Goal: Complete application form: Complete application form

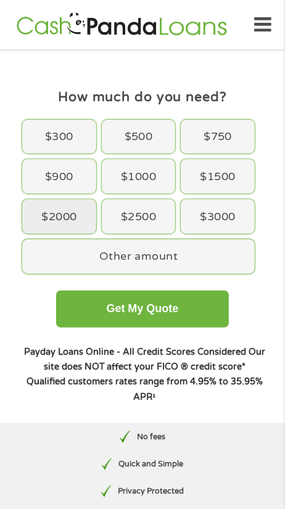
click at [72, 223] on div "$2000" at bounding box center [59, 216] width 74 height 35
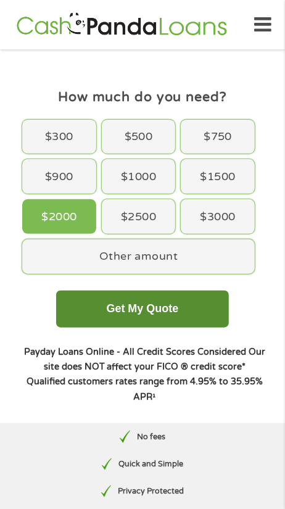
click at [185, 306] on button "Get My Quote" at bounding box center [142, 308] width 172 height 37
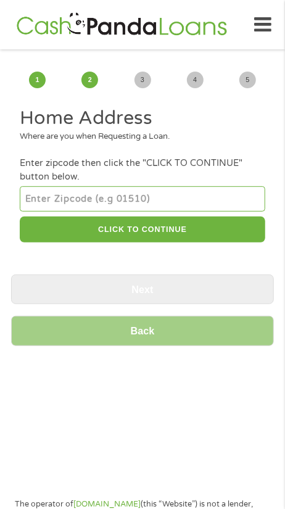
click at [162, 195] on input "number" at bounding box center [142, 198] width 245 height 25
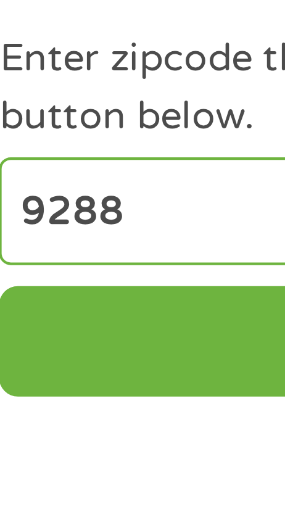
type input "92883"
select select "[US_STATE]"
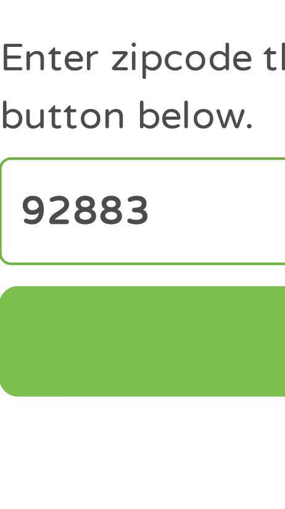
type input "92883"
click at [80, 228] on button "CLICK TO CONTINUE" at bounding box center [142, 229] width 245 height 27
click at [78, 232] on button "CLICK TO CONTINUE" at bounding box center [142, 229] width 245 height 27
type input "92883"
type input "Corona"
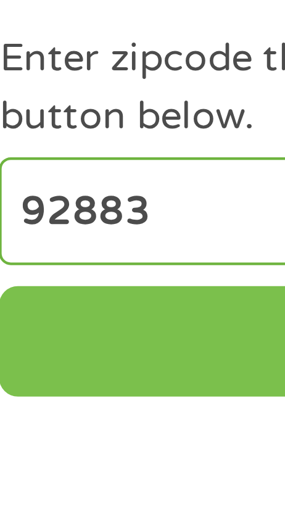
click at [75, 226] on button "CLICK TO CONTINUE" at bounding box center [142, 229] width 245 height 27
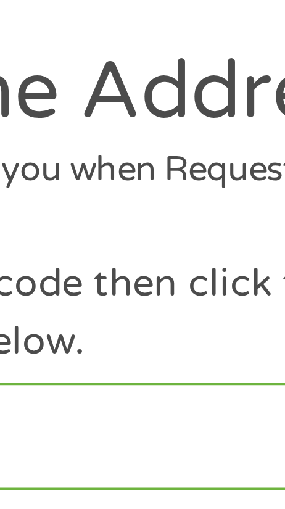
click at [107, 199] on input "92883" at bounding box center [142, 198] width 245 height 25
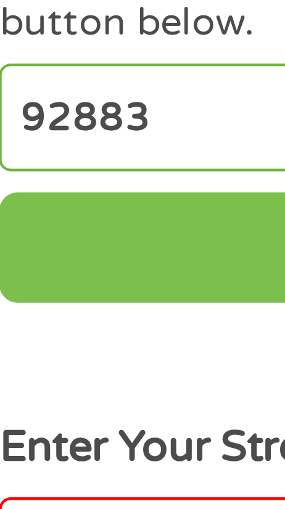
click at [75, 223] on button "CLICK TO CONTINUE" at bounding box center [142, 229] width 245 height 27
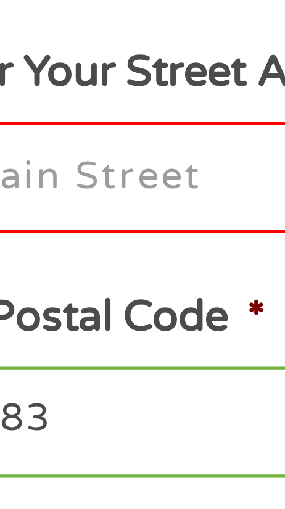
scroll to position [14, 0]
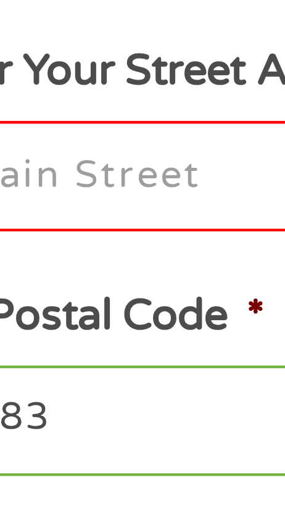
click at [82, 288] on input "Enter Your Street Address *" at bounding box center [142, 287] width 245 height 26
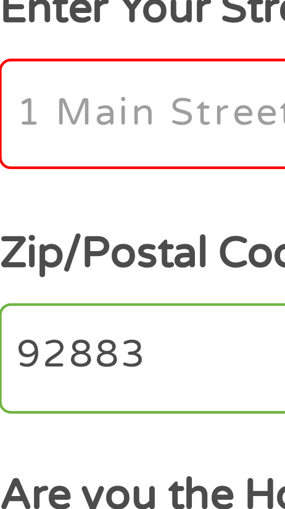
type input "[STREET_ADDRESS][PERSON_NAME]"
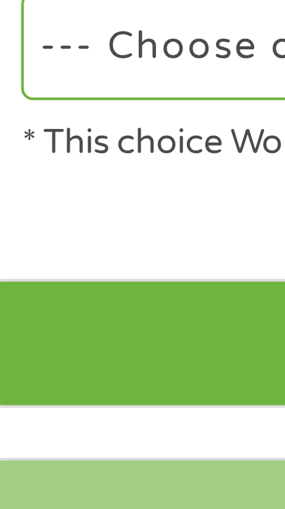
scroll to position [165, 0]
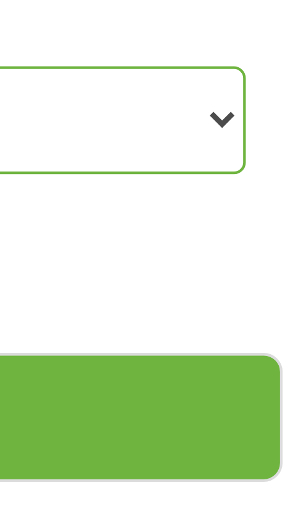
click at [261, 366] on select "--- Choose one --- Pay Bills Debt Consolidation Home Improvement Major Purchase…" at bounding box center [142, 362] width 245 height 25
select select "other"
click at [20, 353] on select "--- Choose one --- Pay Bills Debt Consolidation Home Improvement Major Purchase…" at bounding box center [142, 362] width 245 height 25
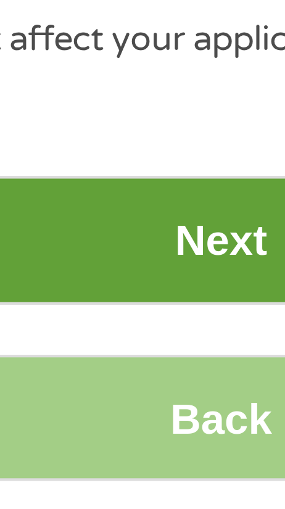
click at [147, 438] on input "Next" at bounding box center [142, 432] width 263 height 30
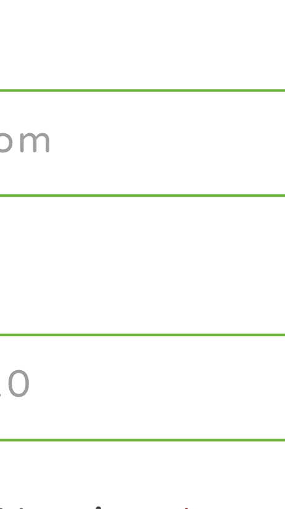
scroll to position [0, 0]
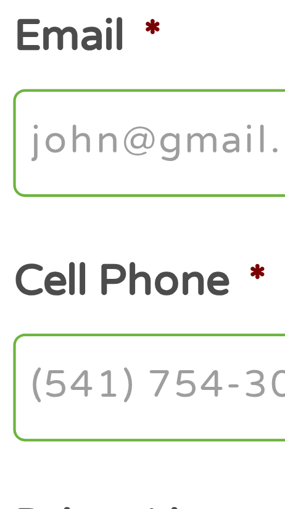
click at [63, 412] on input "Email *" at bounding box center [142, 410] width 245 height 26
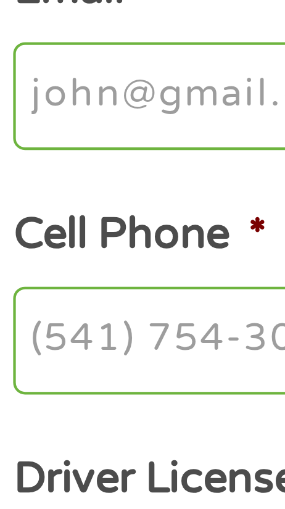
type input "[EMAIL_ADDRESS][DOMAIN_NAME]"
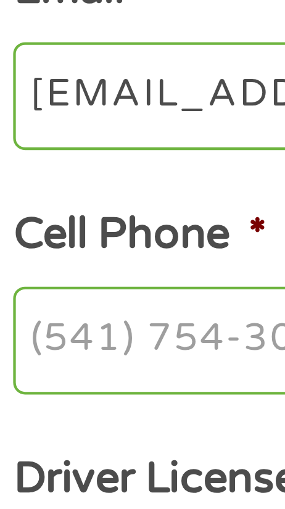
type input "[PERSON_NAME]"
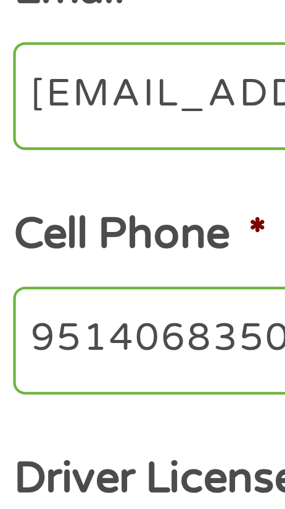
type input "[PHONE_NUMBER]"
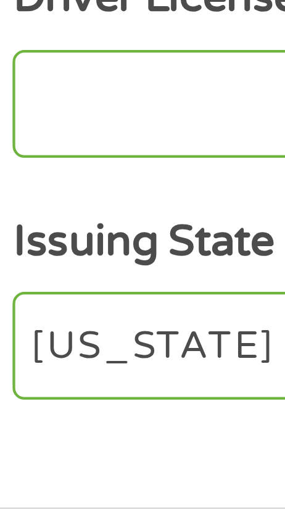
scroll to position [141, 0]
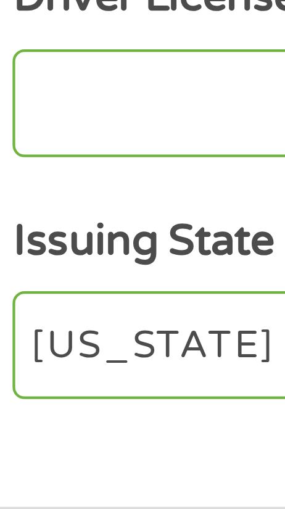
click at [64, 393] on input "Driver License Number *" at bounding box center [142, 384] width 245 height 26
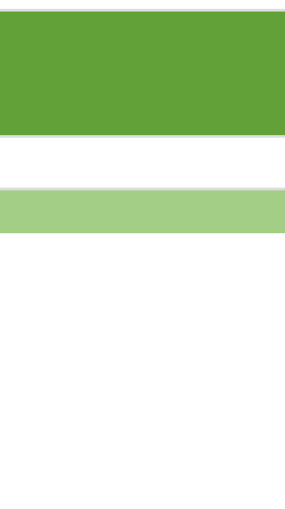
type input "N5734767"
click at [72, 478] on input "Next" at bounding box center [142, 471] width 263 height 30
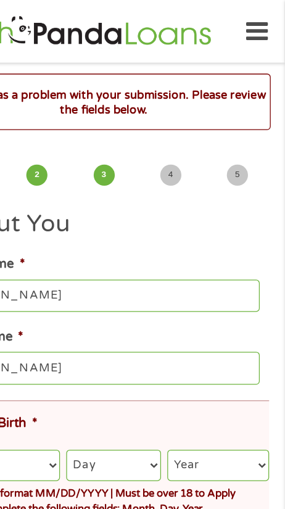
scroll to position [0, 0]
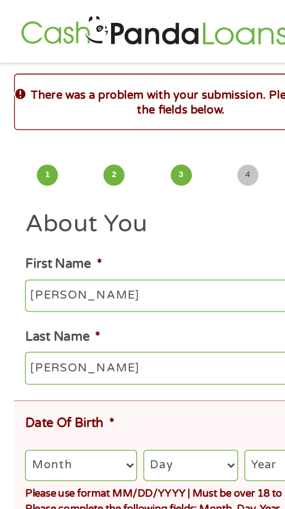
click at [87, 367] on select "Month 1 2 3 4 5 6 7 8 9 10 11 12" at bounding box center [64, 366] width 88 height 25
select select "6"
click at [20, 356] on select "Month 1 2 3 4 5 6 7 8 9 10 11 12" at bounding box center [64, 366] width 88 height 25
click at [158, 358] on select "Day 1 2 3 4 5 6 7 8 9 10 11 12 13 14 15 16 17 18 19 20 21 22 23 24 25 26 27 28 …" at bounding box center [150, 366] width 75 height 25
select select "7"
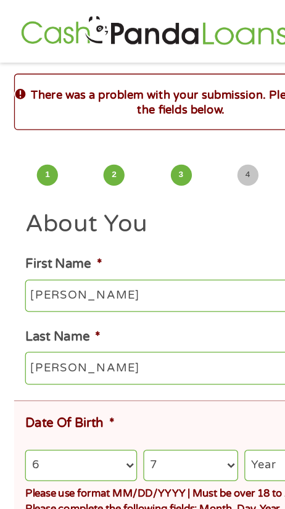
click at [113, 356] on select "Day 1 2 3 4 5 6 7 8 9 10 11 12 13 14 15 16 17 18 19 20 21 22 23 24 25 26 27 28 …" at bounding box center [150, 366] width 75 height 25
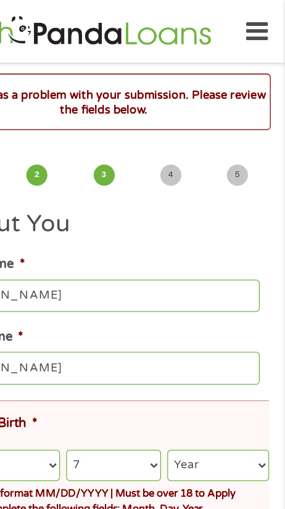
click at [232, 369] on select "Year [DATE] 2006 2005 2004 2003 2002 2001 2000 1999 1998 1997 1996 1995 1994 19…" at bounding box center [232, 366] width 81 height 25
select select "1959"
click at [192, 356] on select "Year [DATE] 2006 2005 2004 2003 2002 2001 2000 1999 1998 1997 1996 1995 1994 19…" at bounding box center [232, 366] width 81 height 25
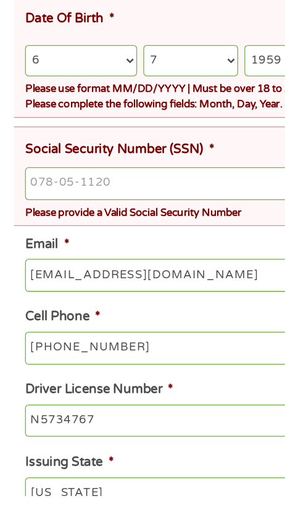
scroll to position [201, 0]
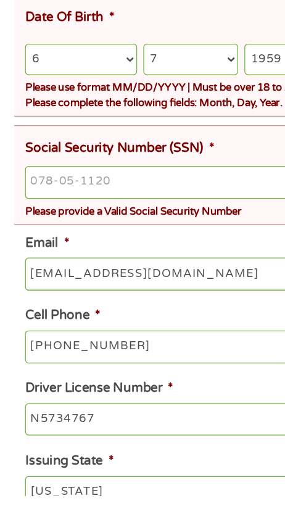
click at [113, 260] on input "Social Security Number (SSN) *" at bounding box center [146, 262] width 253 height 26
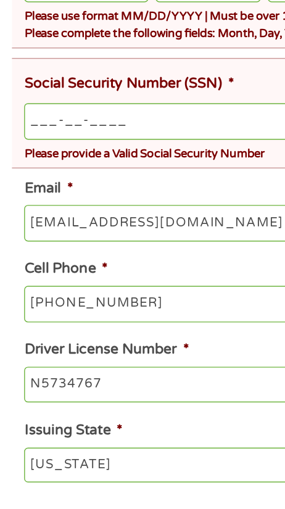
scroll to position [259, 0]
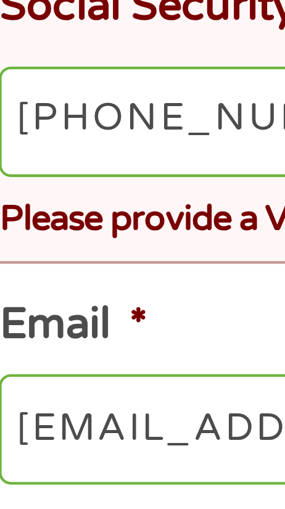
type input "572-25-4412"
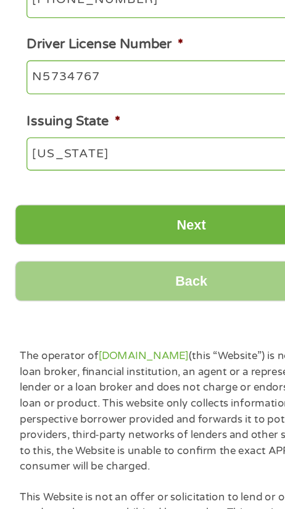
scroll to position [465, 0]
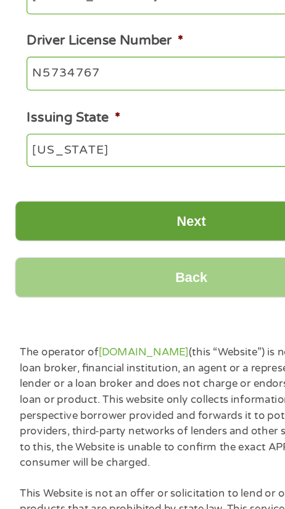
click at [157, 291] on input "Next" at bounding box center [142, 294] width 263 height 30
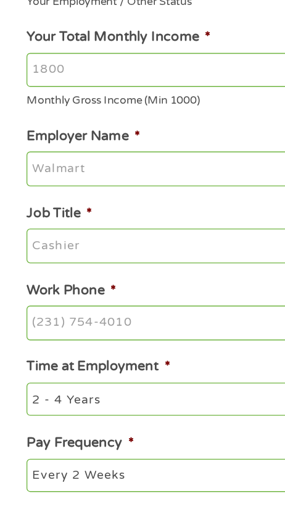
scroll to position [0, 0]
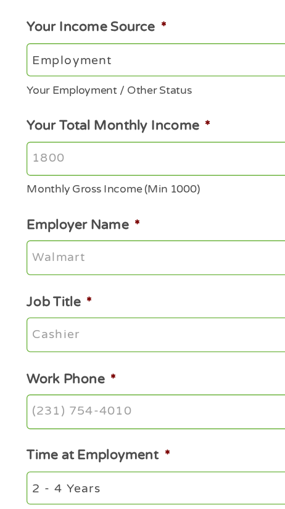
click at [146, 244] on input "Your Total Monthly Income *" at bounding box center [142, 249] width 245 height 26
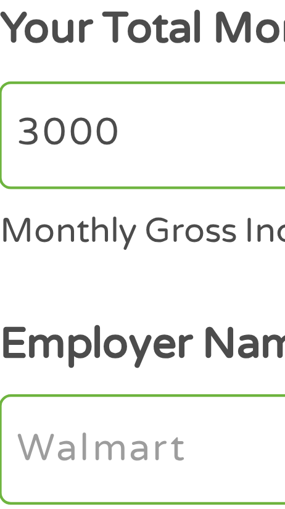
type input "3000"
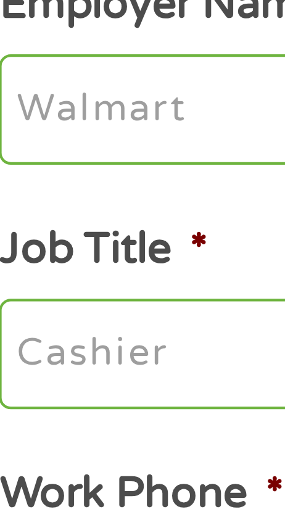
click at [66, 322] on input "Employer Name *" at bounding box center [142, 322] width 245 height 26
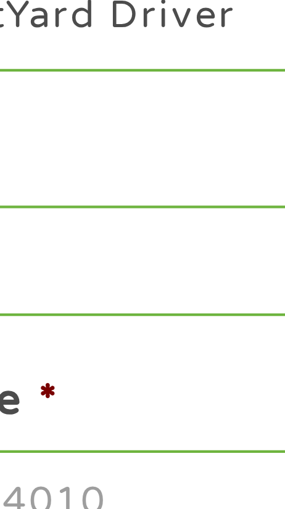
click at [128, 325] on input "Lazer SpotYard Driver" at bounding box center [142, 322] width 245 height 26
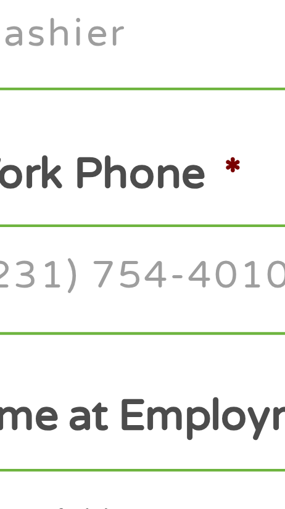
type input "Lazer Spot"
click at [57, 387] on input "Job Title *" at bounding box center [142, 379] width 245 height 26
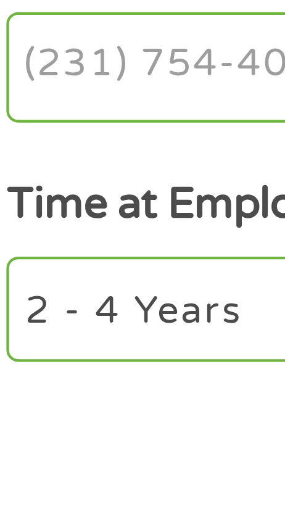
type input "YARD DRIVER"
click at [74, 432] on input "Work Phone *" at bounding box center [142, 430] width 245 height 26
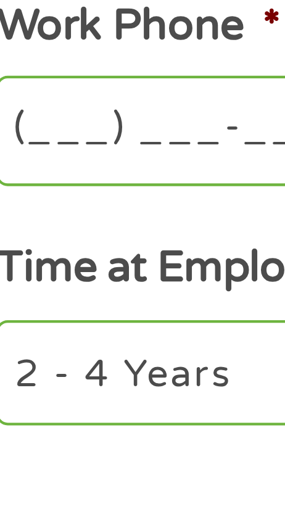
scroll to position [7, 0]
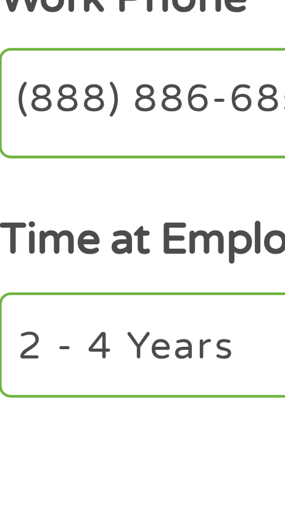
type input "[PHONE_NUMBER]"
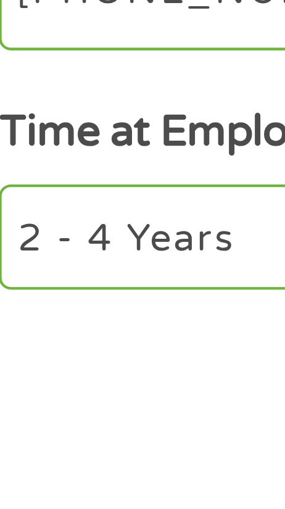
click at [74, 469] on label "Time at Employment *" at bounding box center [73, 462] width 107 height 13
click at [74, 474] on select "--- Choose one --- 1 Year or less 1 - 2 Years 2 - 4 Years Over 4 Years" at bounding box center [142, 486] width 245 height 25
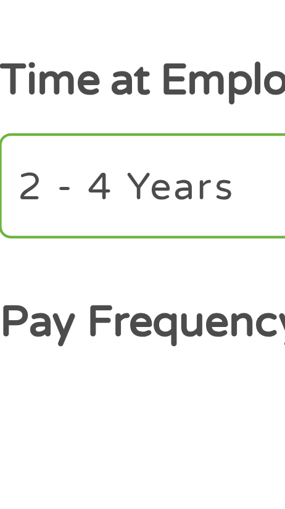
scroll to position [29, 0]
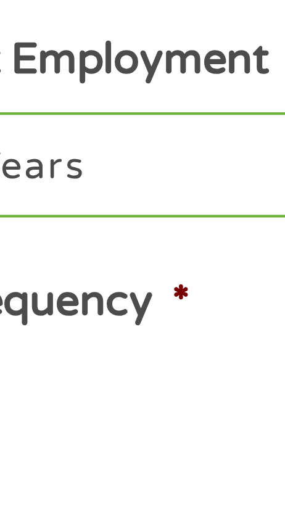
select select "weekly"
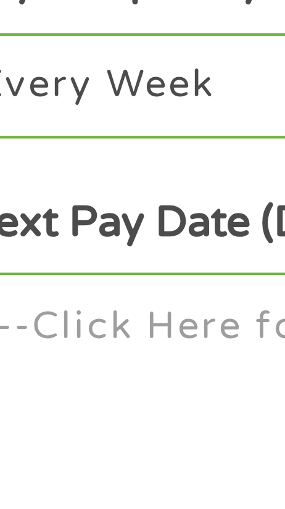
click at [78, 506] on input "Next Pay Date (DD/MM/YYYY) *" at bounding box center [142, 503] width 245 height 26
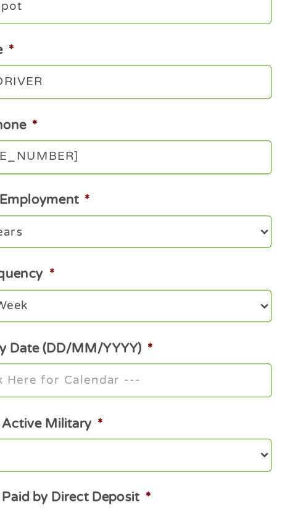
scroll to position [282, 0]
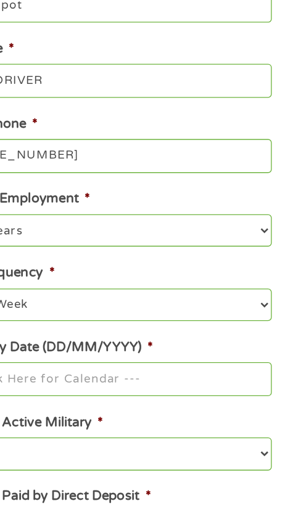
click at [158, 332] on input "Next Pay Date (DD/MM/YYYY) *" at bounding box center [142, 324] width 245 height 26
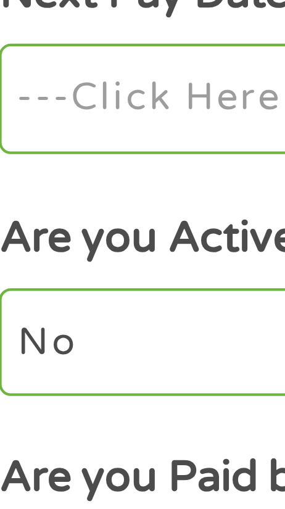
type input "9"
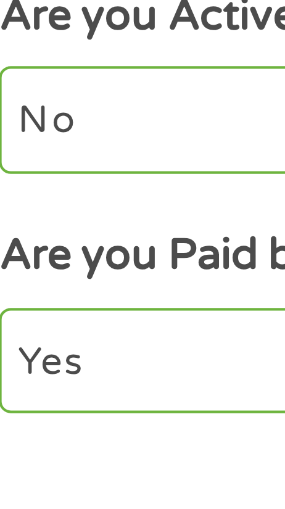
type input "[DATE]"
click at [68, 387] on select "No Yes" at bounding box center [142, 381] width 245 height 25
click at [20, 373] on select "No Yes" at bounding box center [142, 381] width 245 height 25
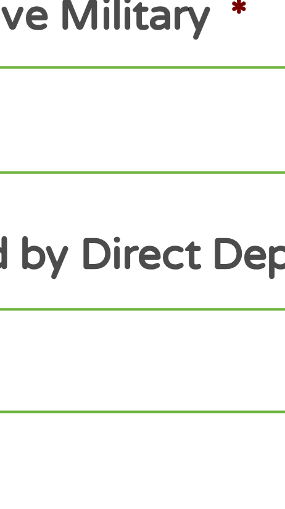
click at [116, 446] on select "Yes No" at bounding box center [142, 437] width 245 height 25
click at [20, 430] on select "Yes No" at bounding box center [142, 437] width 245 height 25
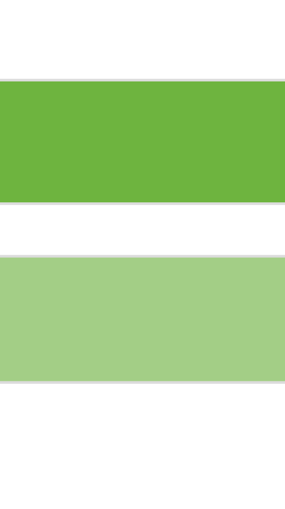
scroll to position [428, 0]
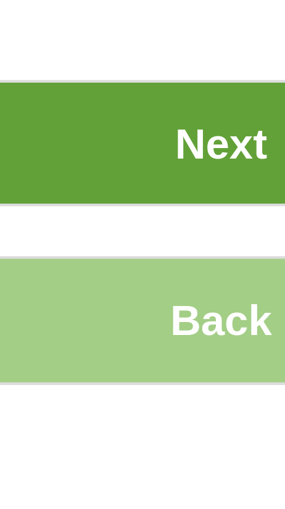
click at [147, 351] on input "Next" at bounding box center [142, 345] width 263 height 30
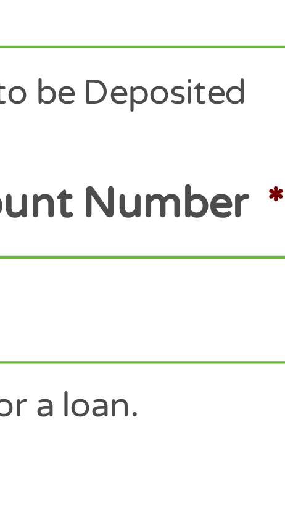
scroll to position [0, 0]
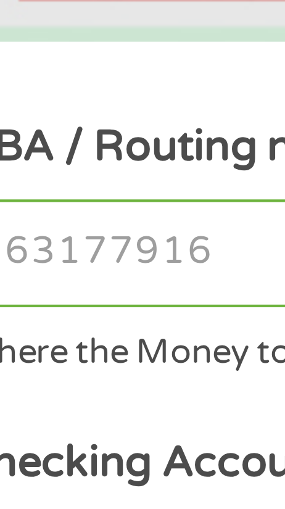
click at [83, 311] on input "ABA / Routing number *" at bounding box center [142, 311] width 245 height 26
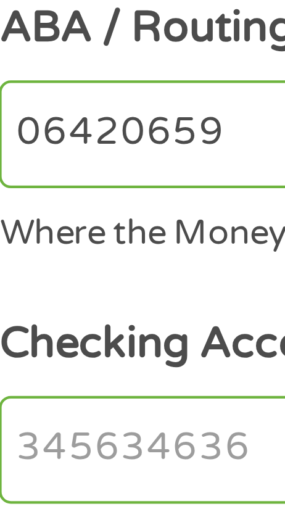
type input "064206594"
type input "REGIONS BANK"
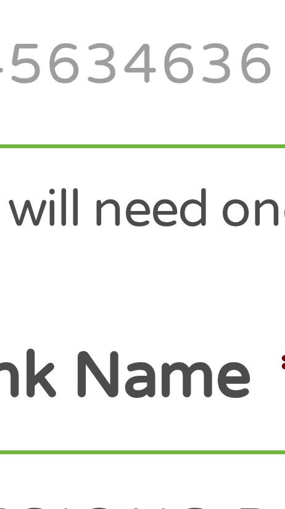
type input "0642065943"
click at [64, 385] on input "Checking Account Number *" at bounding box center [142, 385] width 245 height 26
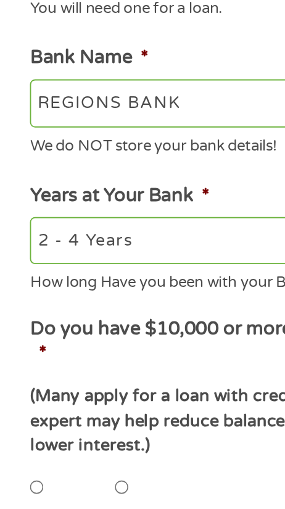
scroll to position [167, 0]
type input "182206934"
click at [35, 420] on label "Do you have $10,000 or more in Credit Card Debt? *" at bounding box center [142, 419] width 245 height 26
click at [38, 432] on label "Do you have $10,000 or more in Credit Card Debt? *" at bounding box center [142, 419] width 245 height 26
click at [80, 430] on label "Do you have $10,000 or more in Credit Card Debt? *" at bounding box center [142, 419] width 245 height 26
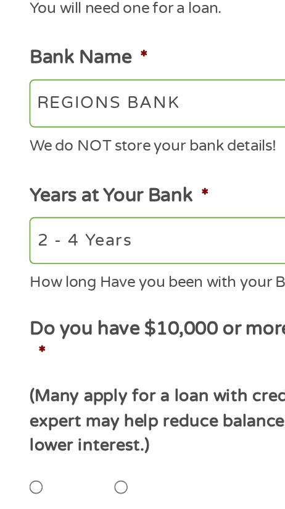
click at [27, 430] on span "*" at bounding box center [27, 425] width 4 height 12
click at [143, 428] on label "Do you have $10,000 or more in Credit Card Debt? *" at bounding box center [142, 419] width 245 height 26
click at [146, 425] on label "Do you have $10,000 or more in Credit Card Debt? *" at bounding box center [142, 419] width 245 height 26
click at [137, 432] on label "Do you have $10,000 or more in Credit Card Debt? *" at bounding box center [142, 419] width 245 height 26
click at [126, 432] on label "Do you have $10,000 or more in Credit Card Debt? *" at bounding box center [142, 419] width 245 height 26
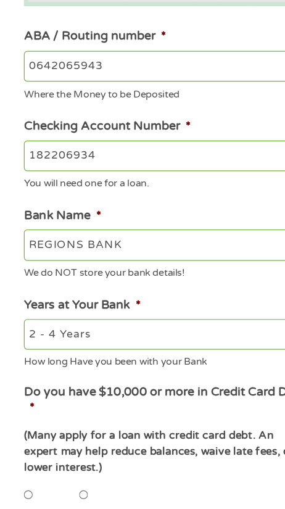
click at [105, 432] on label "Do you have $10,000 or more in Credit Card Debt? *" at bounding box center [142, 419] width 245 height 26
click at [97, 407] on ul "Bank Information Where do you want the funds deposited? ABA / Routing number * …" at bounding box center [142, 398] width 263 height 919
click at [80, 430] on label "Do you have $10,000 or more in Credit Card Debt? *" at bounding box center [142, 419] width 245 height 26
click at [146, 459] on div "(Many apply for a loan with credit card debt. An expert may help reduce balance…" at bounding box center [142, 461] width 245 height 40
click at [94, 424] on label "Do you have $10,000 or more in Credit Card Debt? *" at bounding box center [142, 419] width 245 height 26
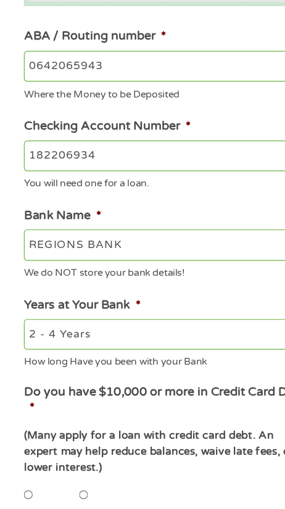
click at [77, 423] on label "Do you have $10,000 or more in Credit Card Debt? *" at bounding box center [142, 419] width 245 height 26
click at [68, 424] on label "Do you have $10,000 or more in Credit Card Debt? *" at bounding box center [142, 419] width 245 height 26
click at [60, 424] on label "Do you have $10,000 or more in Credit Card Debt? *" at bounding box center [142, 419] width 245 height 26
click at [39, 420] on label "Do you have $10,000 or more in Credit Card Debt? *" at bounding box center [142, 419] width 245 height 26
click at [30, 417] on label "Do you have $10,000 or more in Credit Card Debt? *" at bounding box center [142, 419] width 245 height 26
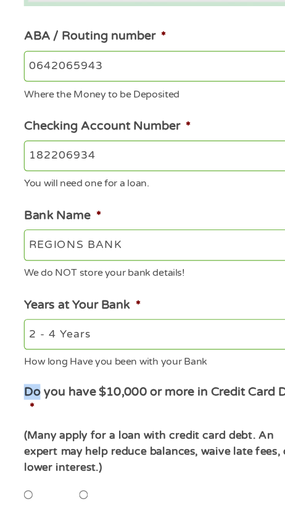
click at [44, 421] on label "Do you have $10,000 or more in Credit Card Debt? *" at bounding box center [142, 419] width 245 height 26
click at [112, 432] on label "Do you have $10,000 or more in Credit Card Debt? *" at bounding box center [142, 419] width 245 height 26
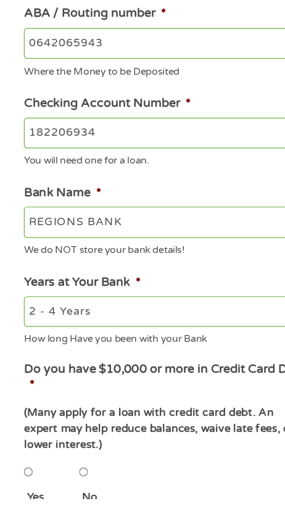
scroll to position [178, 0]
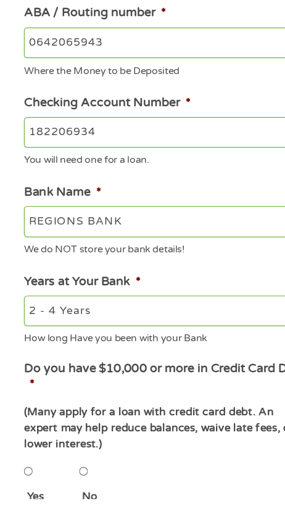
click at [26, 495] on input "Yes" at bounding box center [23, 486] width 7 height 25
radio input "true"
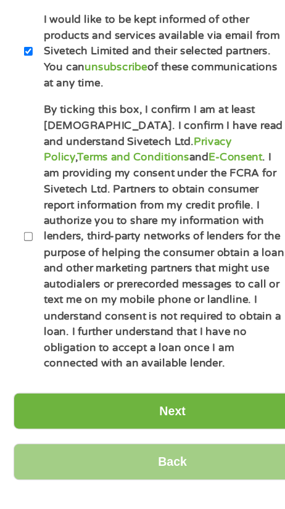
scroll to position [623, 0]
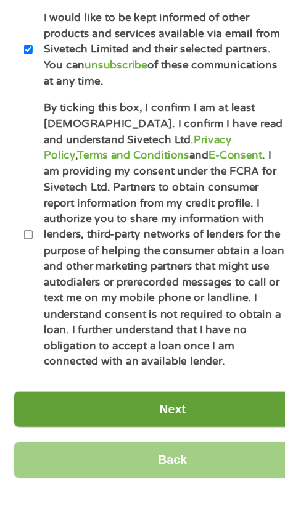
click at [153, 435] on input "Next" at bounding box center [142, 434] width 263 height 30
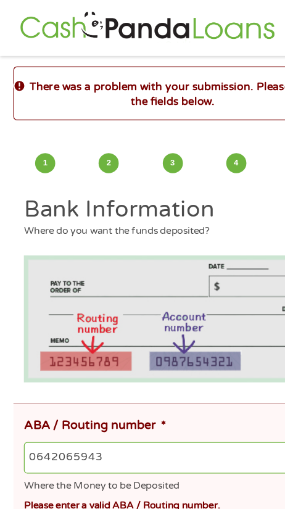
scroll to position [0, 0]
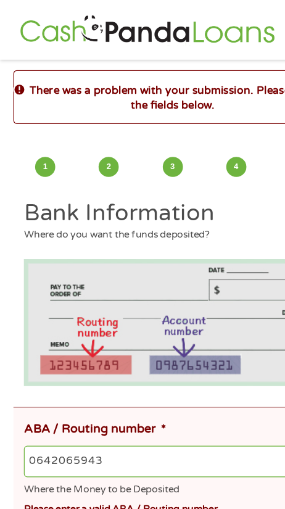
click at [142, 387] on input "0642065943" at bounding box center [146, 381] width 253 height 26
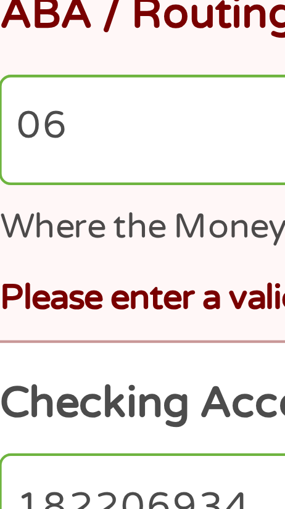
type input "0"
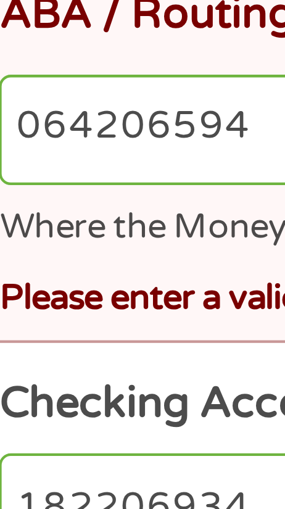
click at [72, 381] on input "064206594" at bounding box center [146, 381] width 253 height 26
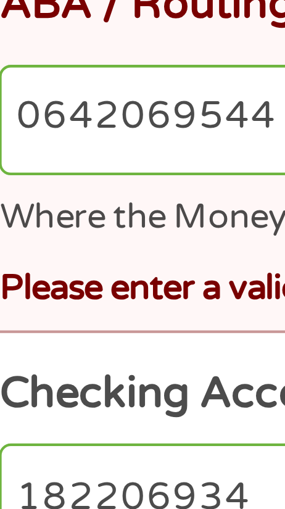
click at [83, 380] on input "0642069544" at bounding box center [146, 381] width 253 height 26
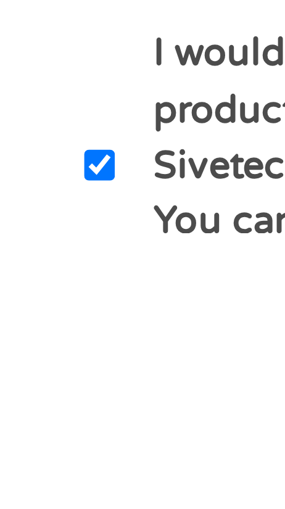
type input "064206954"
click at [32, 496] on label "I would like to be kept informed of other products and services available via e…" at bounding box center [131, 492] width 208 height 65
click at [27, 496] on input "I would like to be kept informed of other products and services available via e…" at bounding box center [23, 492] width 7 height 25
checkbox input "false"
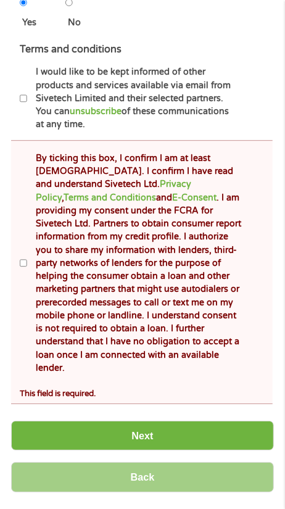
scroll to position [748, 0]
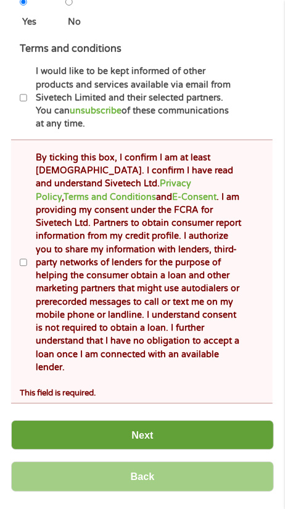
click at [171, 430] on input "Next" at bounding box center [142, 435] width 263 height 30
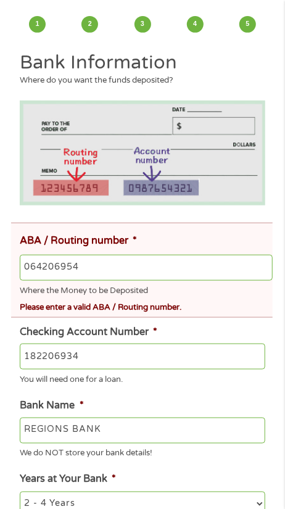
scroll to position [115, 0]
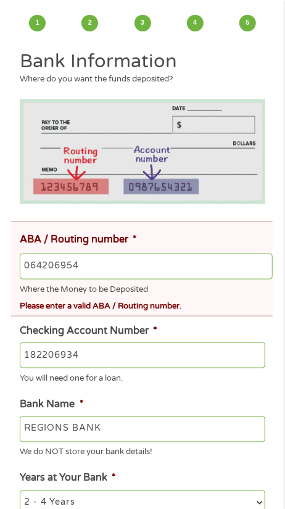
click at [234, 120] on img at bounding box center [142, 151] width 245 height 105
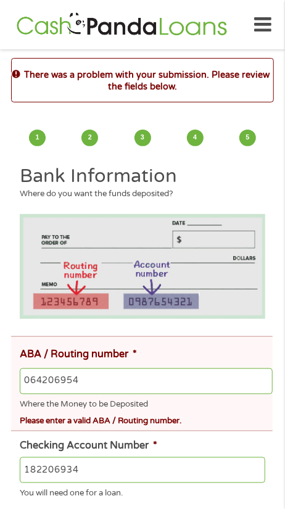
click at [268, 94] on div "There was a problem with your submission. Please review the fields below." at bounding box center [142, 80] width 263 height 44
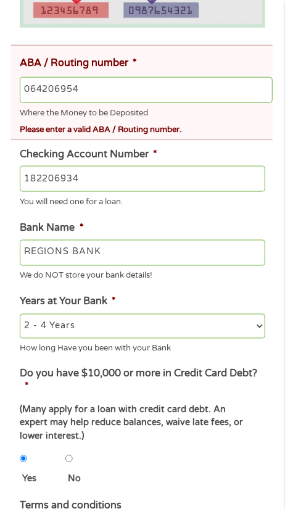
click at [97, 84] on input "064206954" at bounding box center [146, 90] width 253 height 26
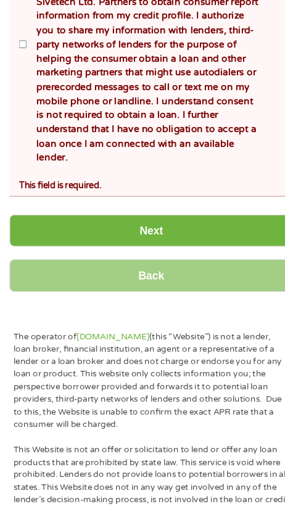
scroll to position [956, 0]
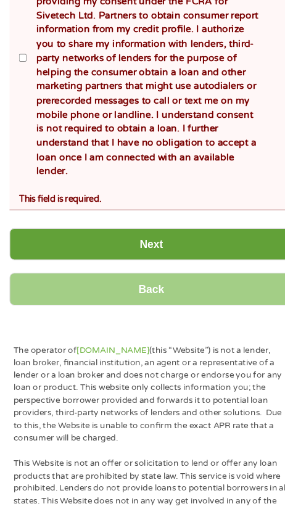
type input "0642065949"
click at [154, 229] on input "Next" at bounding box center [142, 226] width 263 height 30
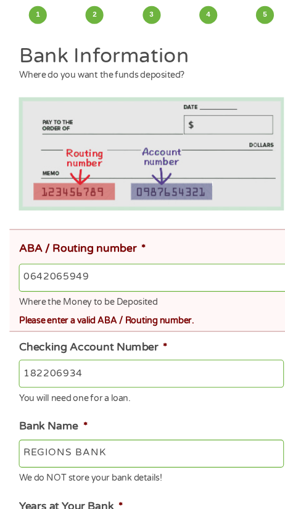
scroll to position [0, 0]
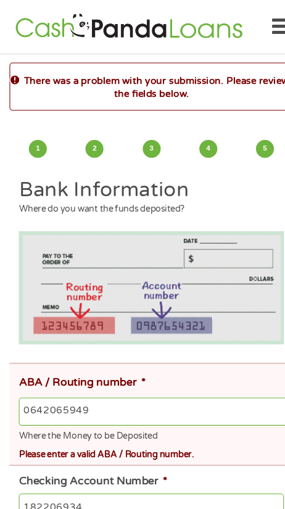
click at [100, 387] on input "0642065949" at bounding box center [146, 381] width 253 height 26
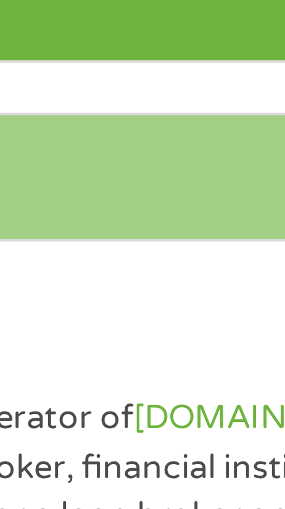
scroll to position [800, 0]
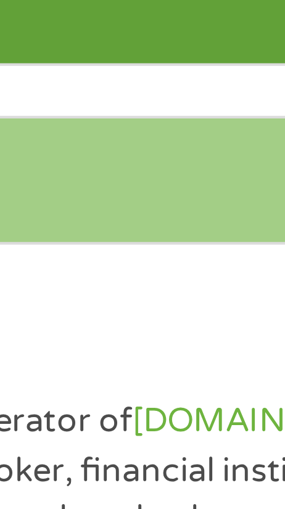
type input "064206594"
click at [91, 389] on input "Next" at bounding box center [142, 382] width 263 height 30
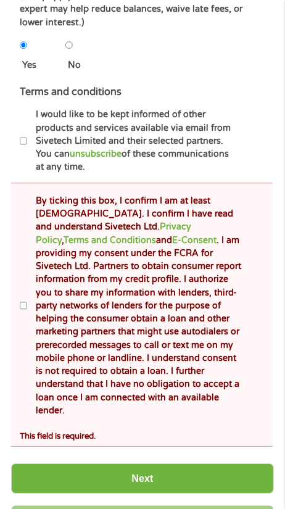
scroll to position [678, 0]
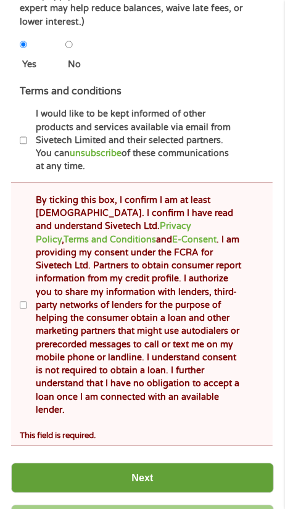
click at [157, 475] on input "Next" at bounding box center [142, 477] width 263 height 30
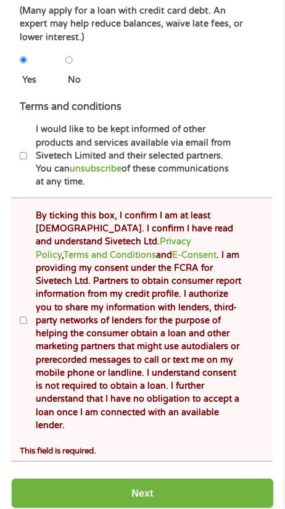
scroll to position [663, 0]
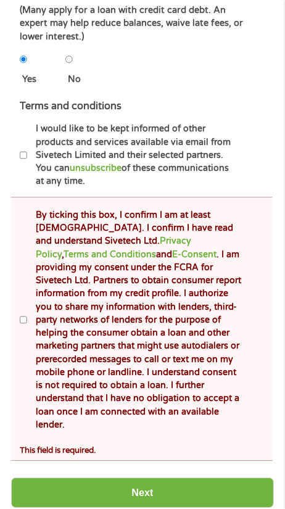
click at [87, 452] on div "This field is required." at bounding box center [146, 448] width 253 height 17
click at [156, 249] on link "Terms and Conditions" at bounding box center [110, 254] width 92 height 10
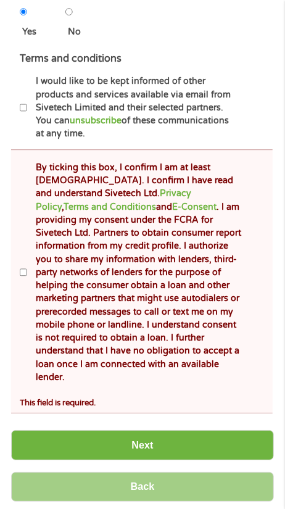
click at [27, 118] on input "I would like to be kept informed of other products and services available via e…" at bounding box center [23, 107] width 7 height 25
checkbox input "true"
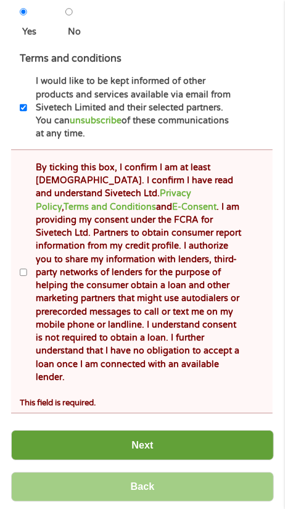
click at [176, 456] on input "Next" at bounding box center [142, 445] width 263 height 30
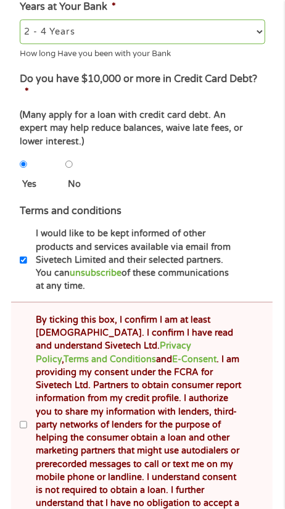
scroll to position [561, 0]
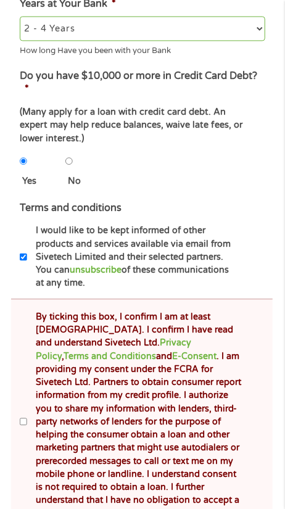
click at [161, 390] on label "By ticking this box, I confirm I am at least [DEMOGRAPHIC_DATA]. I confirm I ha…" at bounding box center [134, 421] width 215 height 223
click at [27, 409] on input "By ticking this box, I confirm I am at least [DEMOGRAPHIC_DATA]. I confirm I ha…" at bounding box center [23, 421] width 7 height 25
checkbox input "true"
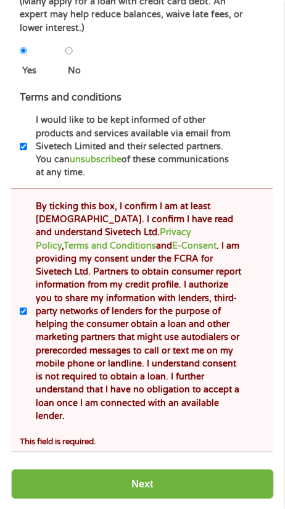
scroll to position [673, 0]
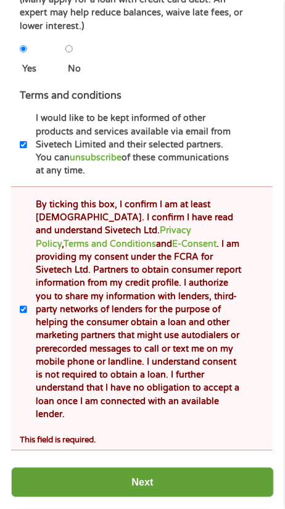
click at [149, 497] on input "Next" at bounding box center [142, 482] width 263 height 30
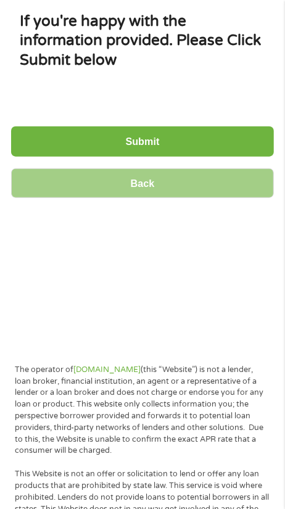
scroll to position [0, 0]
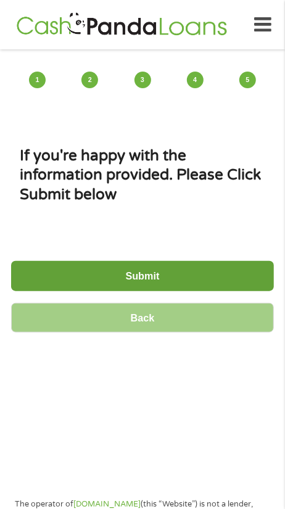
click at [164, 270] on input "Submit" at bounding box center [142, 276] width 263 height 30
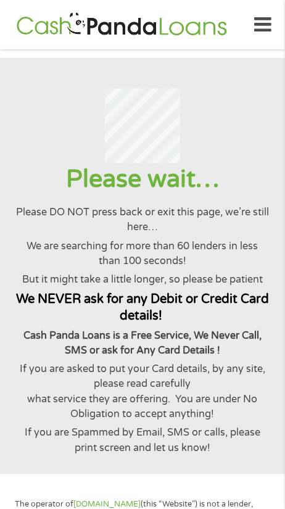
click at [262, 113] on div at bounding box center [142, 125] width 255 height 75
click at [226, 133] on div at bounding box center [142, 125] width 255 height 75
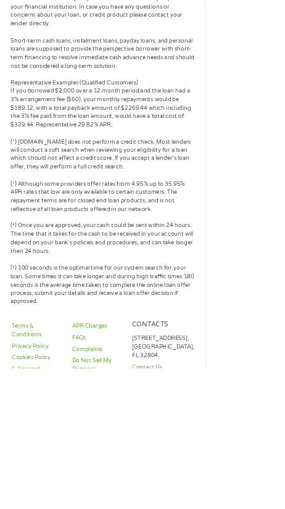
scroll to position [9829, 0]
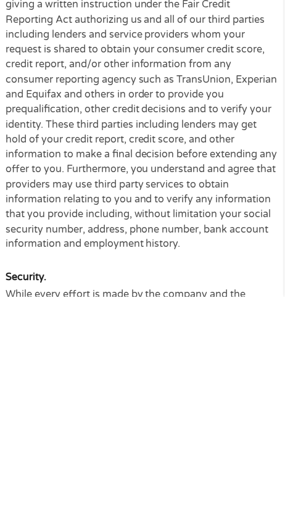
scroll to position [1107, 0]
